Goal: Transaction & Acquisition: Book appointment/travel/reservation

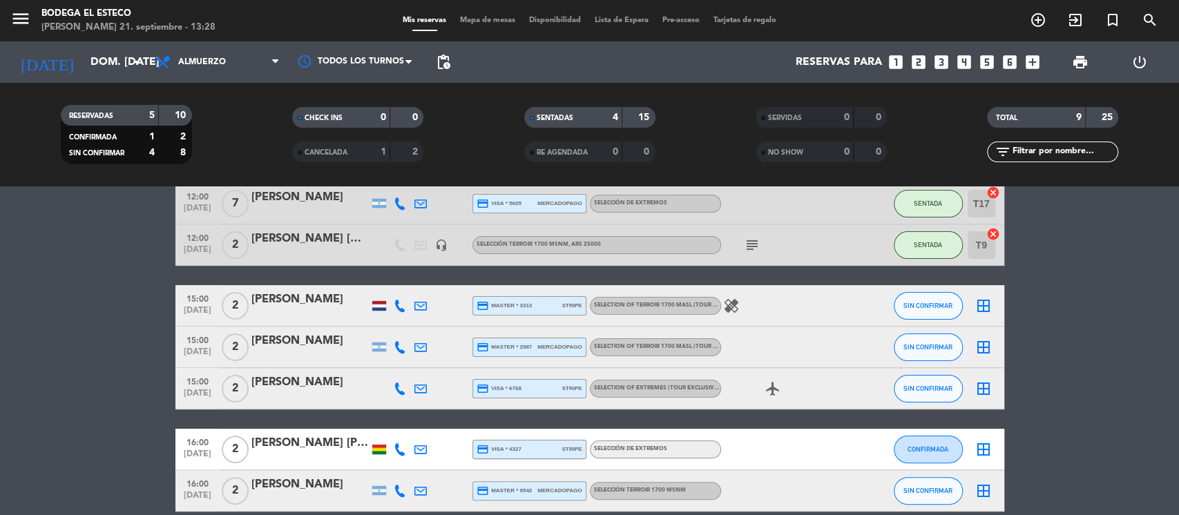
scroll to position [143, 0]
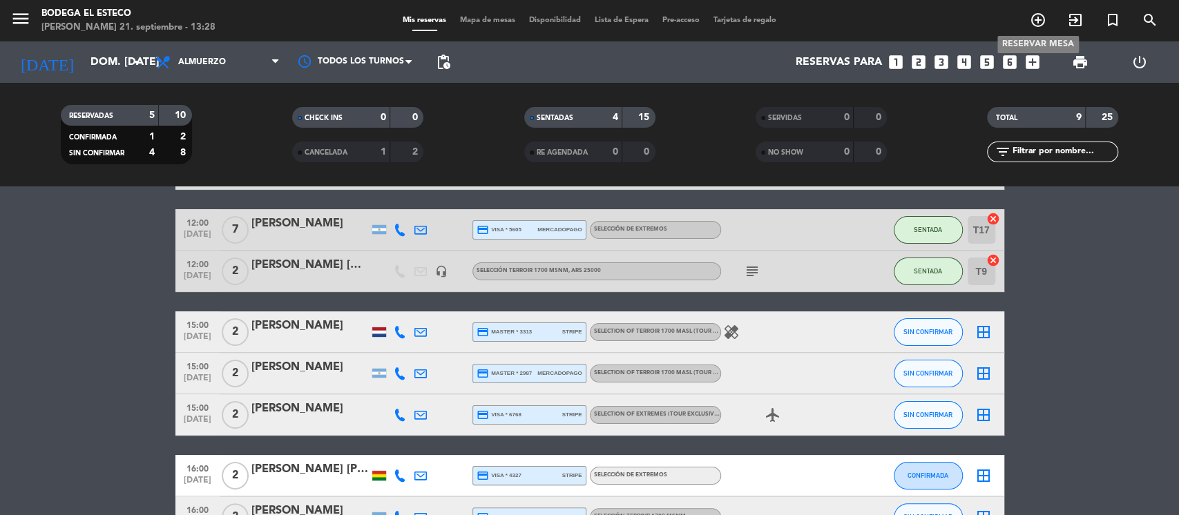
click at [1034, 19] on icon "add_circle_outline" at bounding box center [1038, 20] width 17 height 17
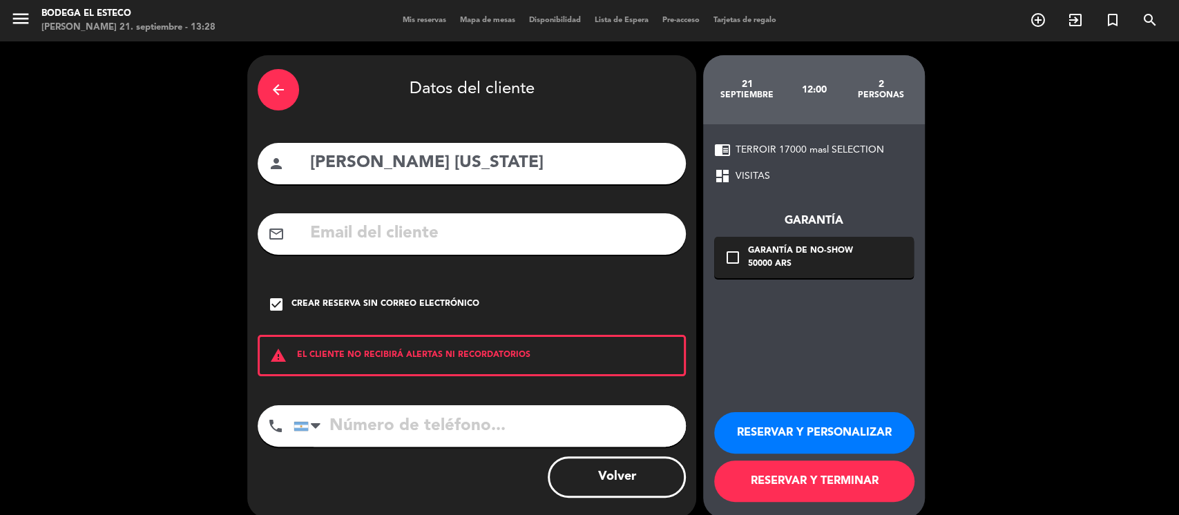
drag, startPoint x: 444, startPoint y: 164, endPoint x: 273, endPoint y: 158, distance: 170.8
click at [274, 158] on div "person [PERSON_NAME] [US_STATE]" at bounding box center [472, 163] width 428 height 41
click at [288, 107] on div "arrow_back" at bounding box center [278, 89] width 41 height 41
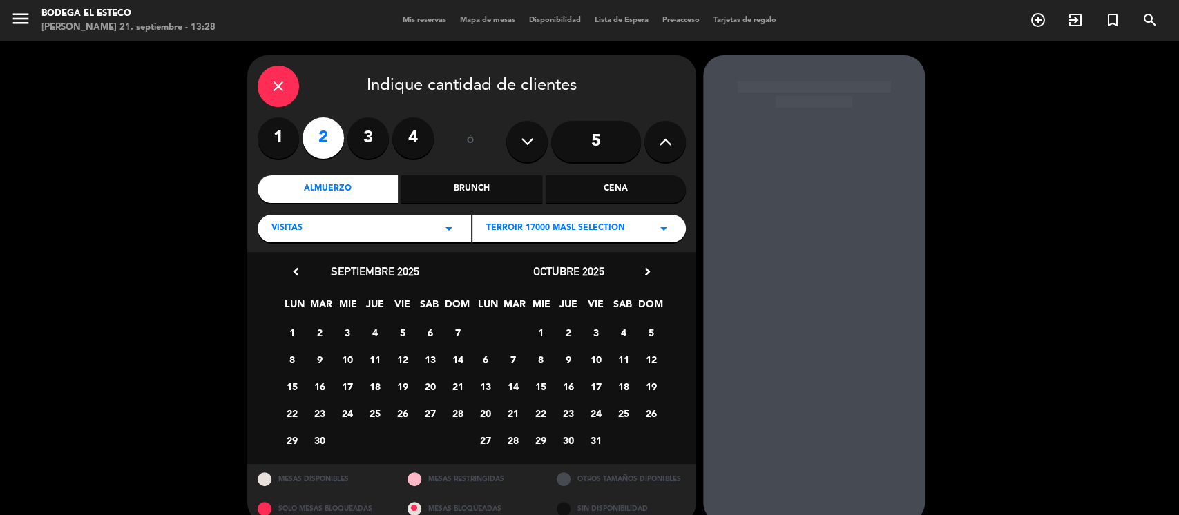
click at [274, 88] on icon "close" at bounding box center [278, 86] width 17 height 17
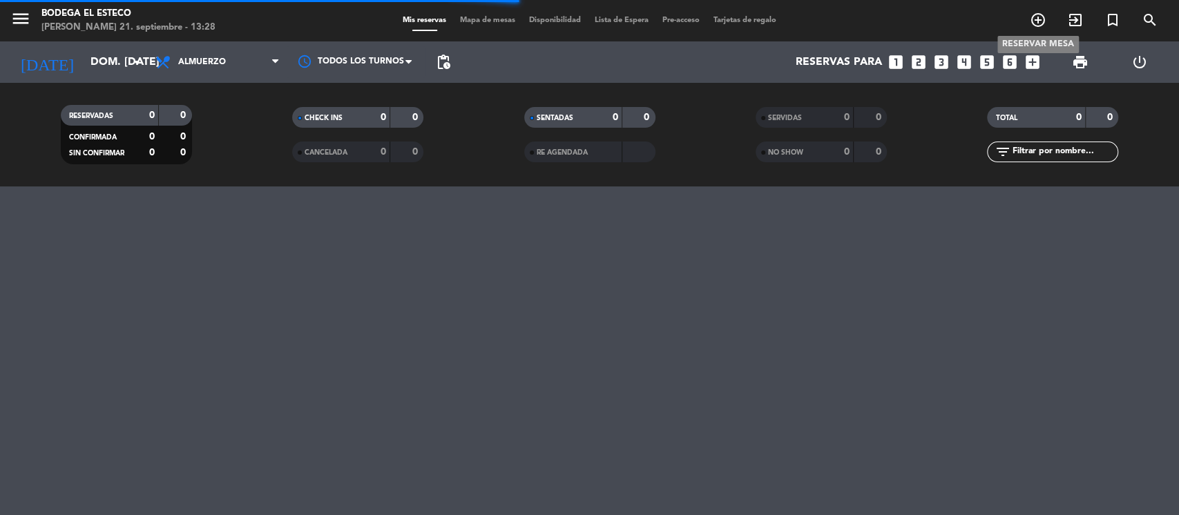
click at [1041, 28] on icon "add_circle_outline" at bounding box center [1038, 20] width 17 height 17
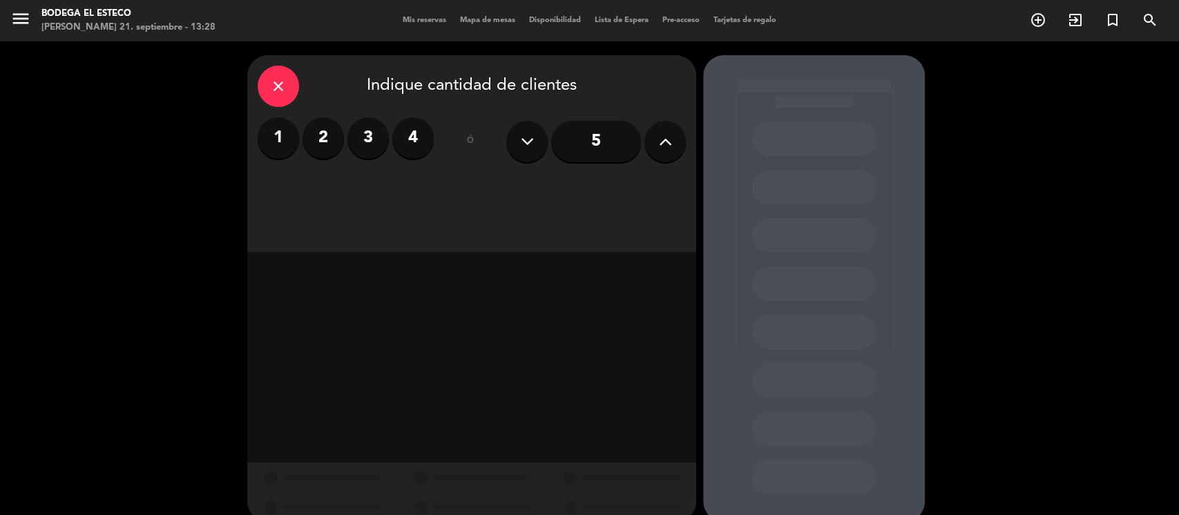
click at [319, 142] on label "2" at bounding box center [323, 137] width 41 height 41
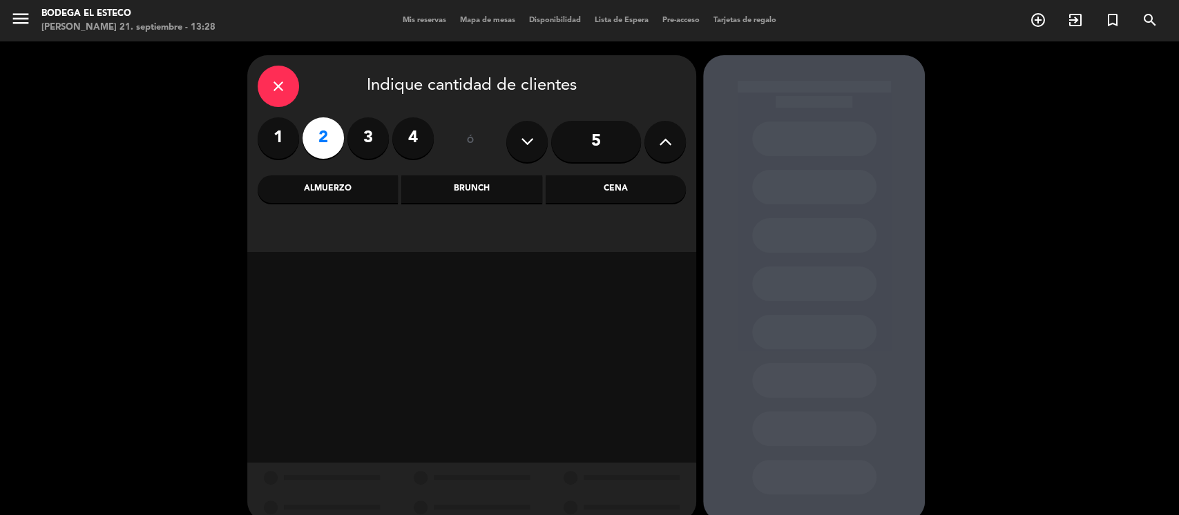
click at [356, 178] on div "Almuerzo" at bounding box center [328, 189] width 140 height 28
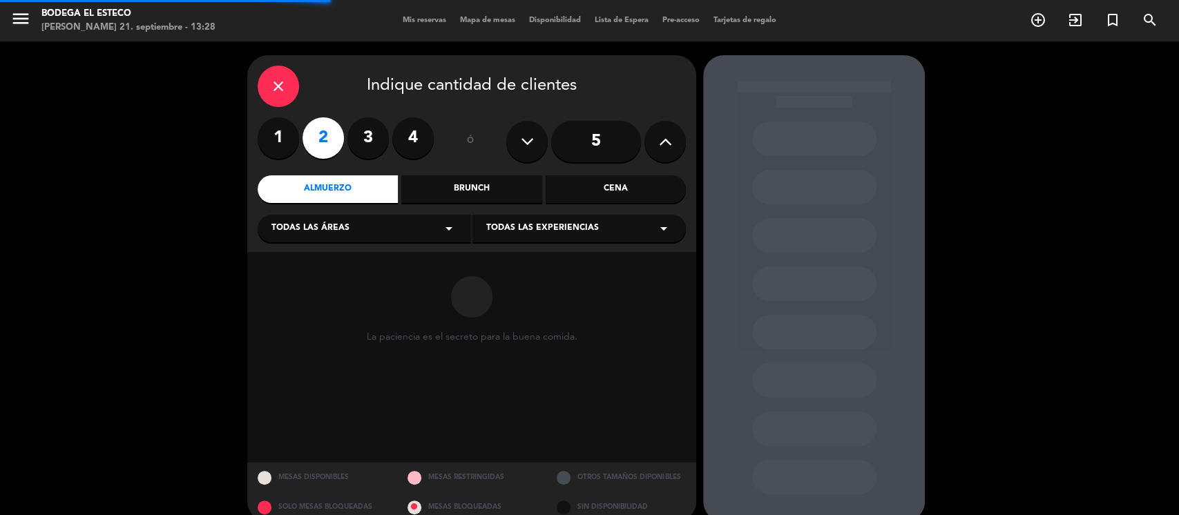
click at [357, 222] on div "Todas las áreas arrow_drop_down" at bounding box center [364, 229] width 213 height 28
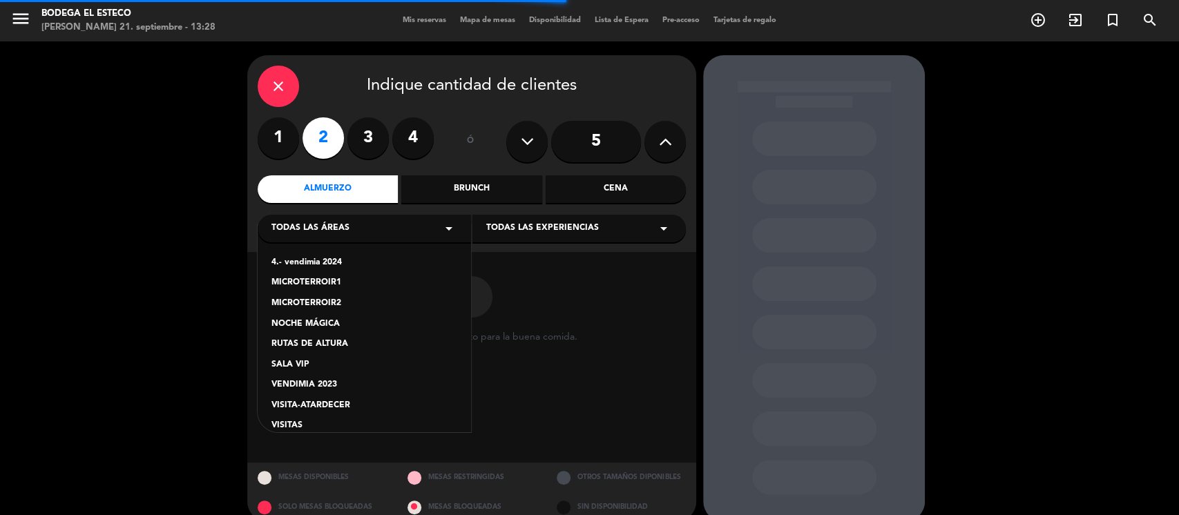
click at [291, 426] on div "VISITAS" at bounding box center [364, 426] width 186 height 14
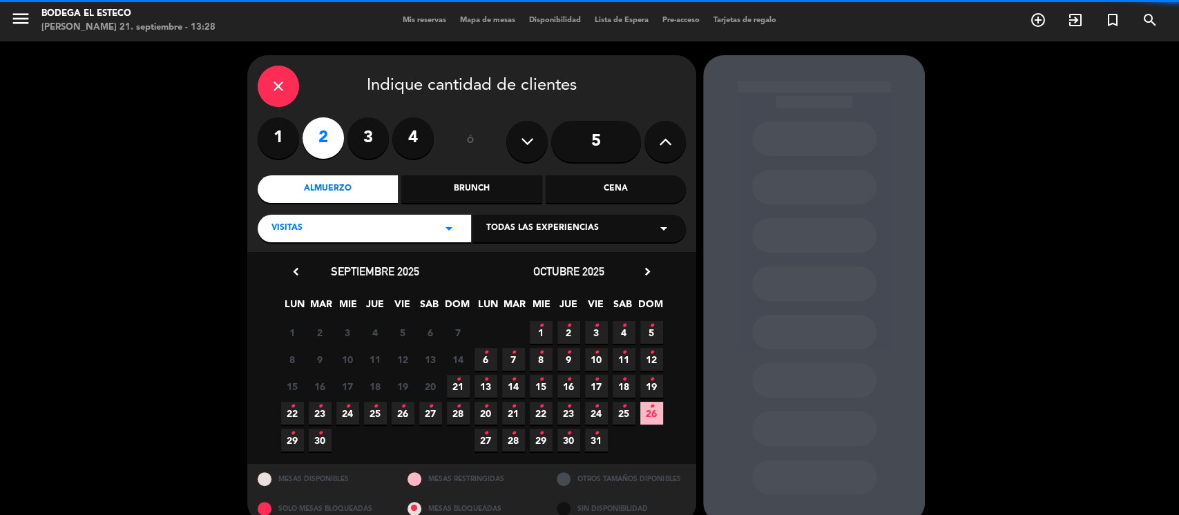
click at [598, 215] on div "Todas las experiencias arrow_drop_down" at bounding box center [579, 229] width 213 height 28
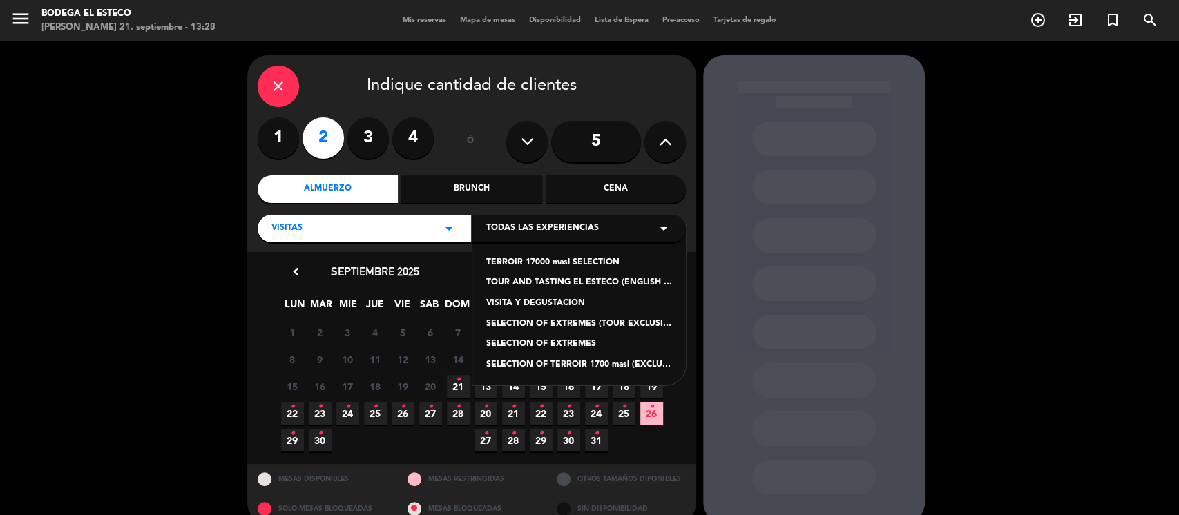
click at [583, 302] on div "VISITA Y DEGUSTACION" at bounding box center [579, 304] width 186 height 14
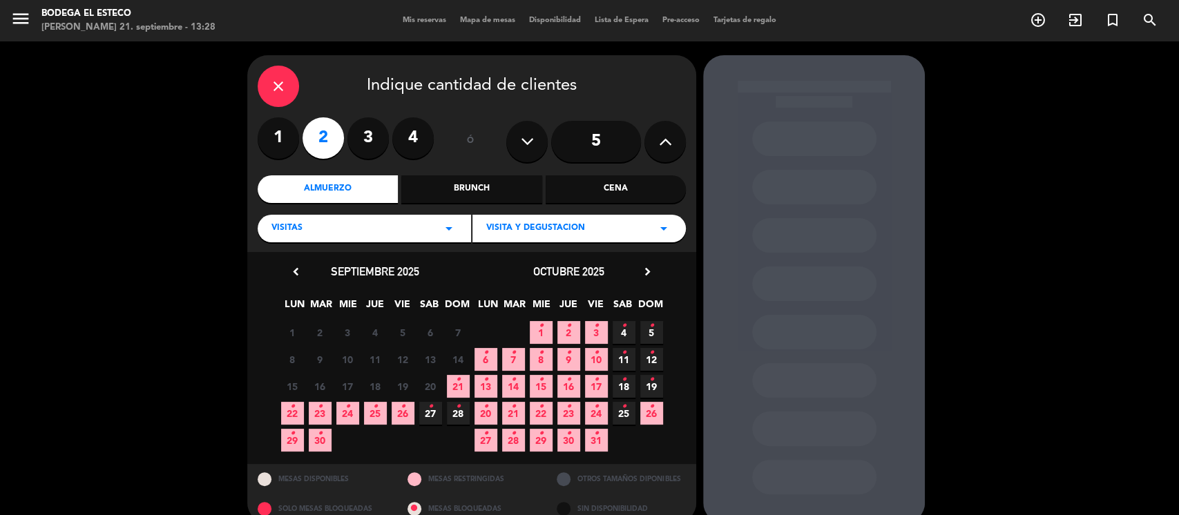
click at [453, 390] on span "21 •" at bounding box center [458, 386] width 23 height 23
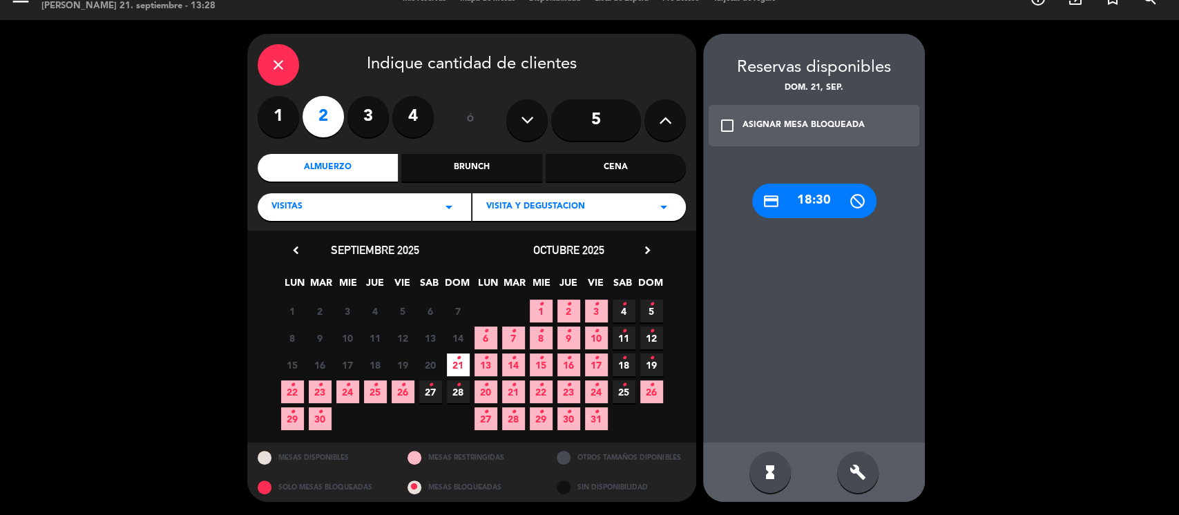
click at [456, 365] on icon "•" at bounding box center [458, 358] width 5 height 22
click at [551, 214] on div "VISITA Y DEGUSTACION arrow_drop_down" at bounding box center [579, 207] width 213 height 28
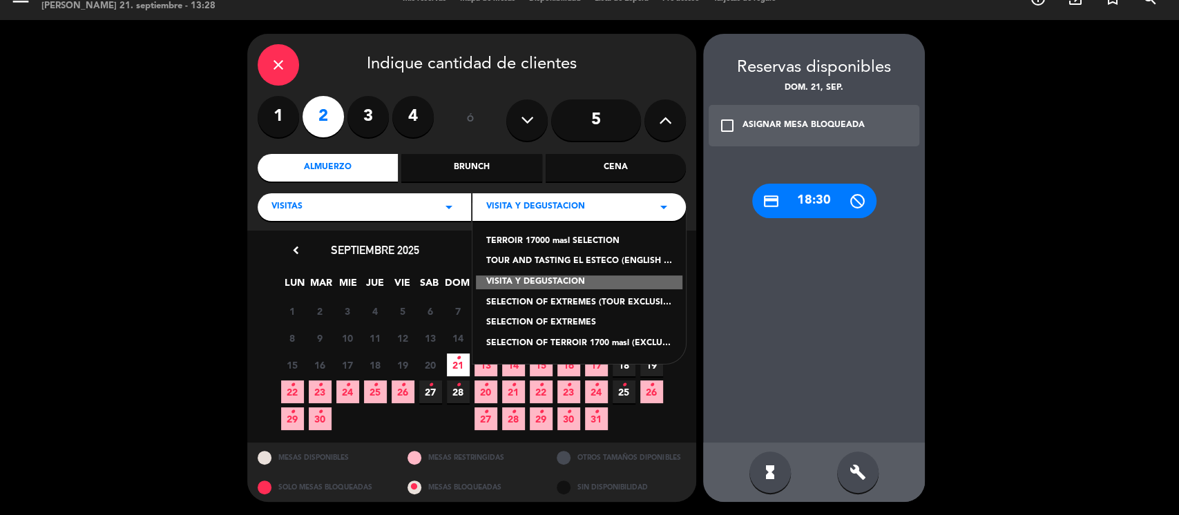
click at [553, 242] on div "TERROIR 17000 masl SELECTION" at bounding box center [579, 242] width 186 height 14
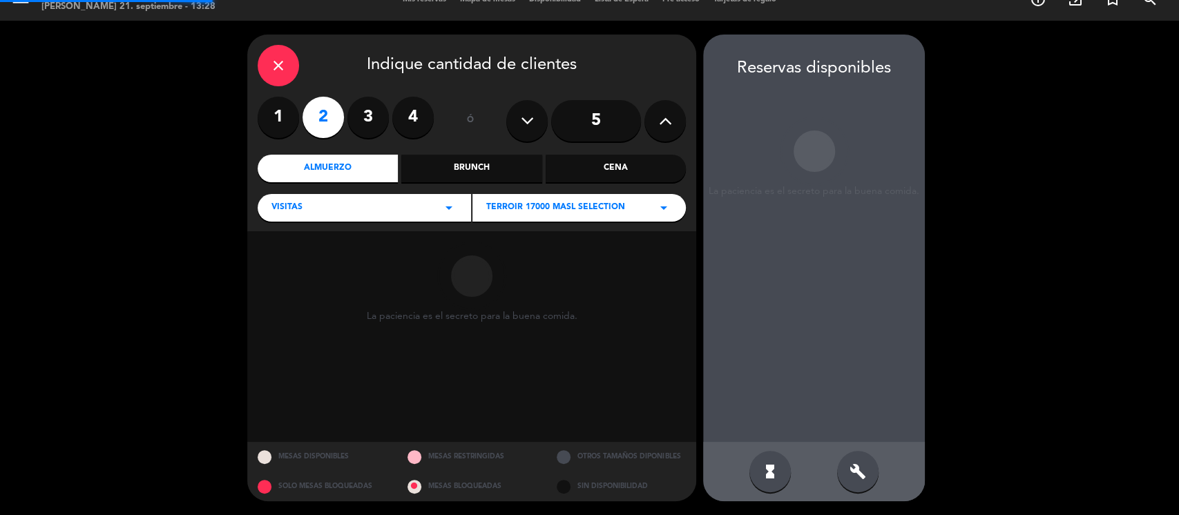
scroll to position [21, 0]
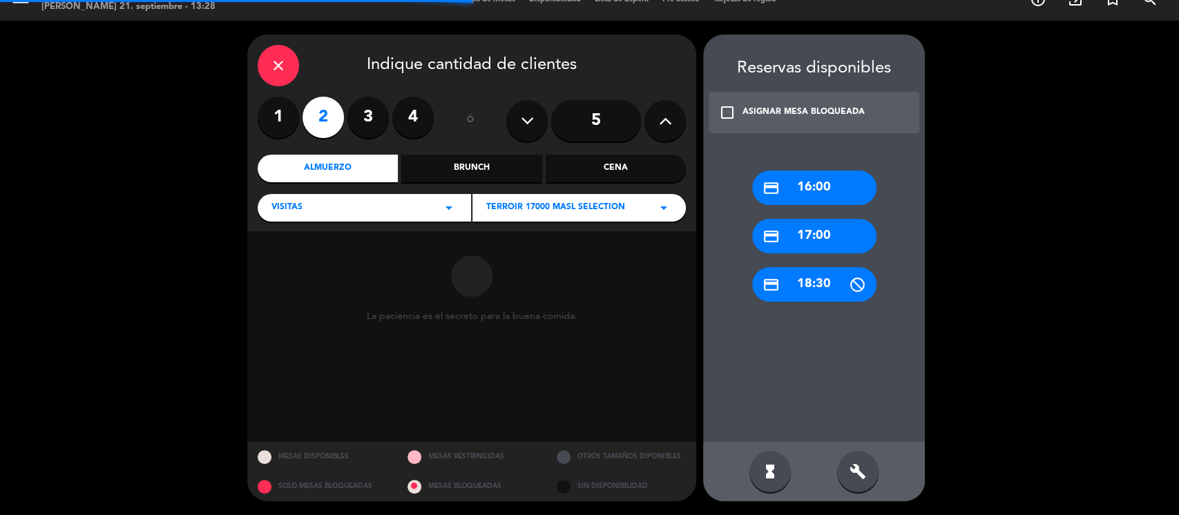
click at [811, 191] on div "credit_card 16:00" at bounding box center [814, 188] width 124 height 35
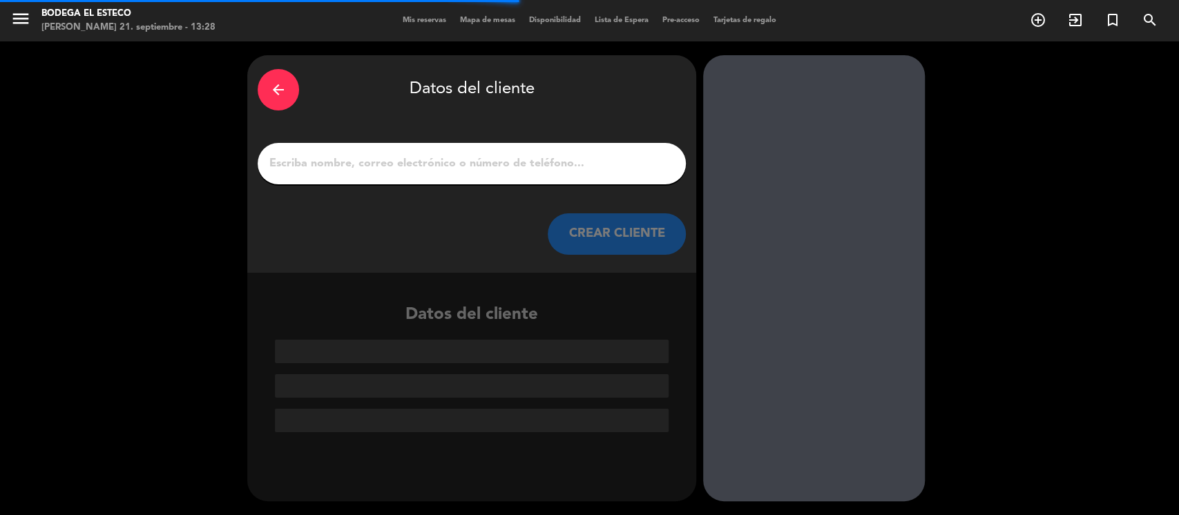
scroll to position [0, 0]
click at [605, 166] on input "1" at bounding box center [472, 163] width 408 height 19
type input "M"
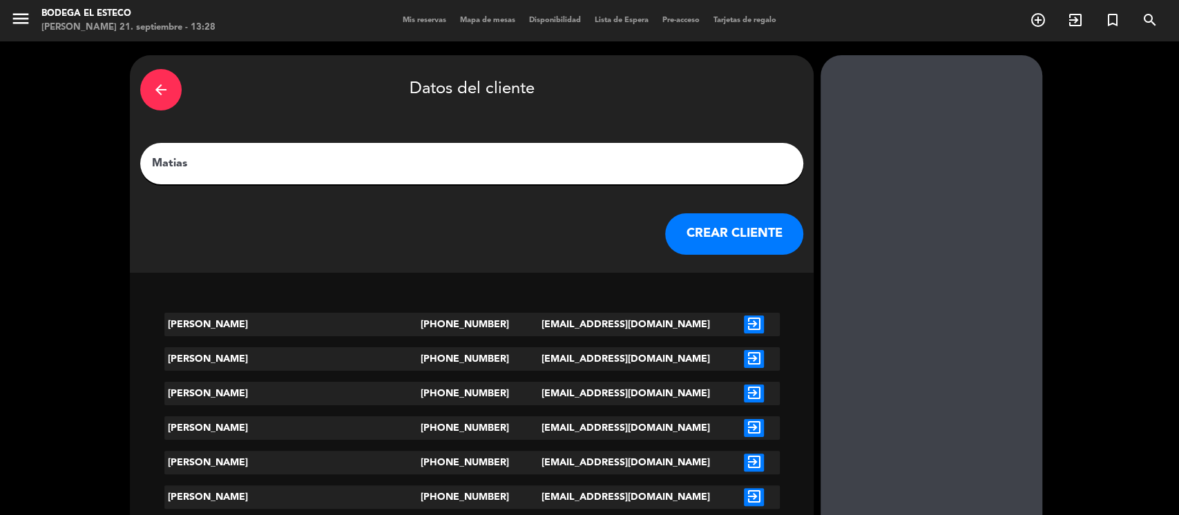
type input "Matias"
click at [665, 238] on button "CREAR CLIENTE" at bounding box center [734, 233] width 138 height 41
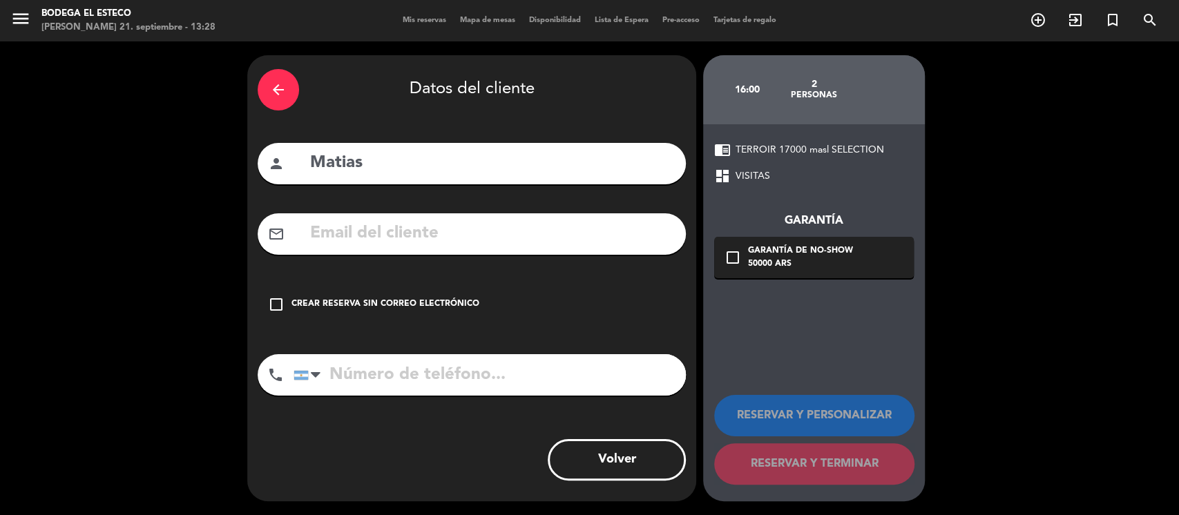
click at [576, 236] on input "text" at bounding box center [492, 234] width 367 height 28
drag, startPoint x: 327, startPoint y: 370, endPoint x: 354, endPoint y: 372, distance: 27.1
click at [331, 370] on input "tel" at bounding box center [490, 374] width 392 height 41
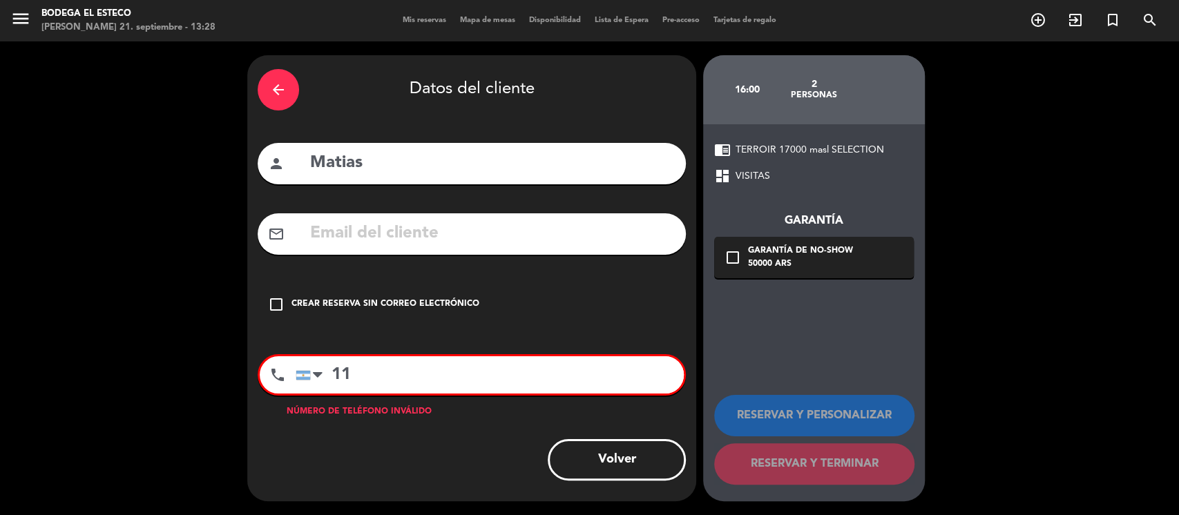
type input "1"
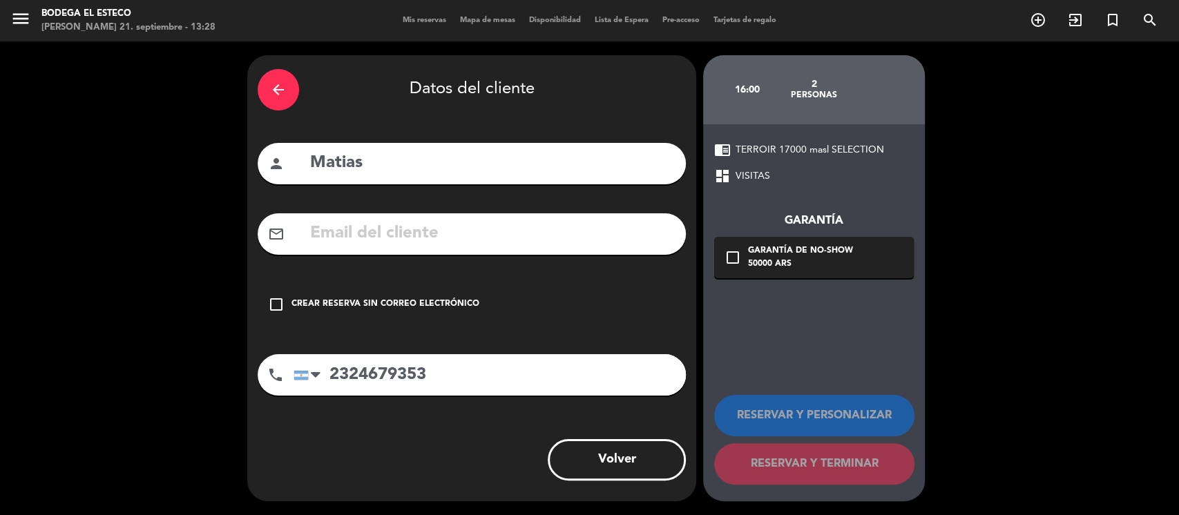
type input "2324679353"
click at [496, 229] on input "text" at bounding box center [492, 234] width 367 height 28
type input "m"
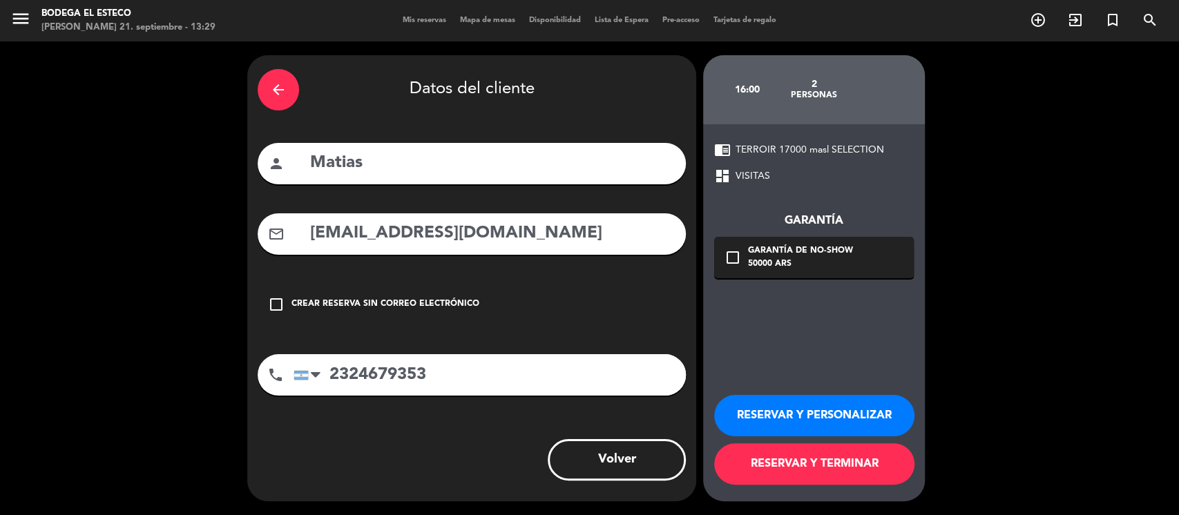
type input "[EMAIL_ADDRESS][DOMAIN_NAME]"
click at [806, 410] on button "RESERVAR Y PERSONALIZAR" at bounding box center [814, 415] width 200 height 41
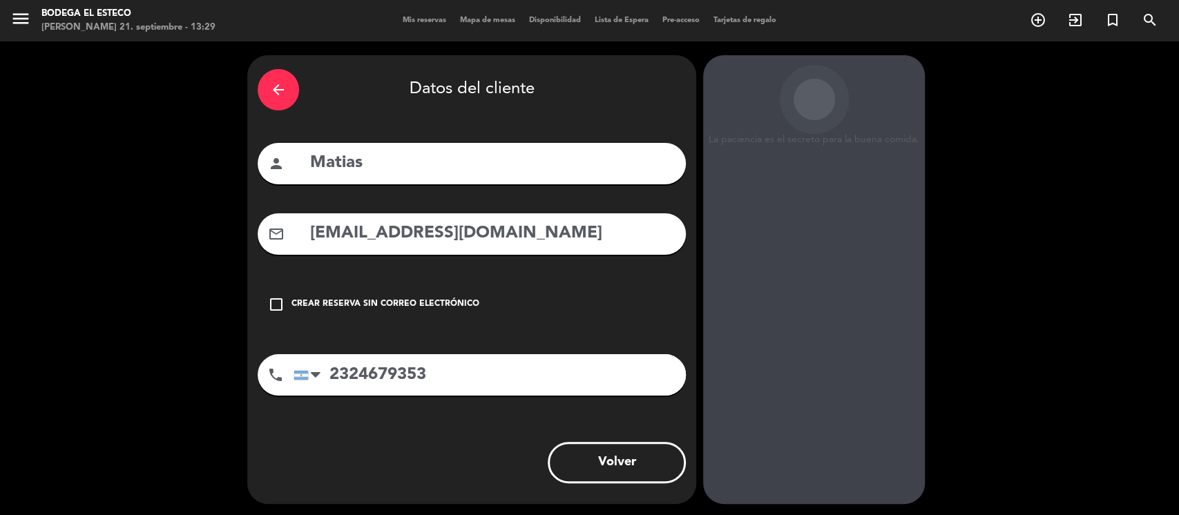
drag, startPoint x: 535, startPoint y: 233, endPoint x: 0, endPoint y: 312, distance: 540.4
click at [0, 312] on div "arrow_back Datos del cliente person [PERSON_NAME] mail_outline [EMAIL_ADDRESS][…" at bounding box center [589, 279] width 1179 height 477
drag, startPoint x: 444, startPoint y: 370, endPoint x: 298, endPoint y: 370, distance: 145.8
click at [298, 370] on div "[GEOGRAPHIC_DATA] +1 [GEOGRAPHIC_DATA] +44 [GEOGRAPHIC_DATA] ([GEOGRAPHIC_DATA]…" at bounding box center [490, 374] width 392 height 41
